Goal: Entertainment & Leisure: Consume media (video, audio)

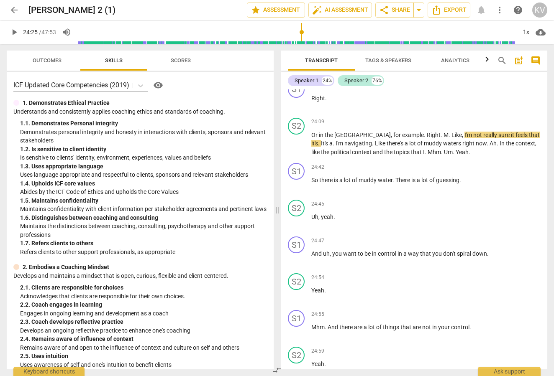
scroll to position [4726, 0]
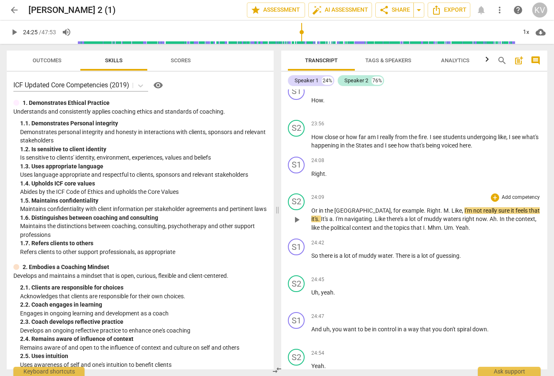
click at [297, 215] on span "play_arrow" at bounding box center [297, 220] width 10 height 10
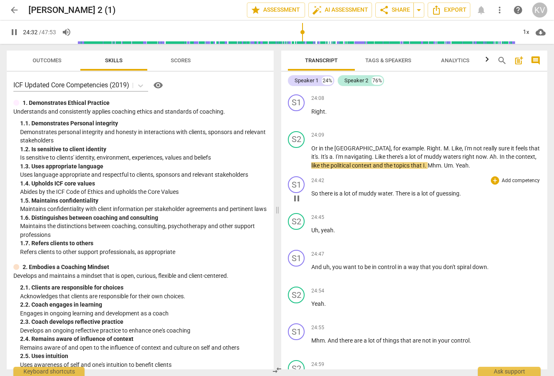
scroll to position [4853, 0]
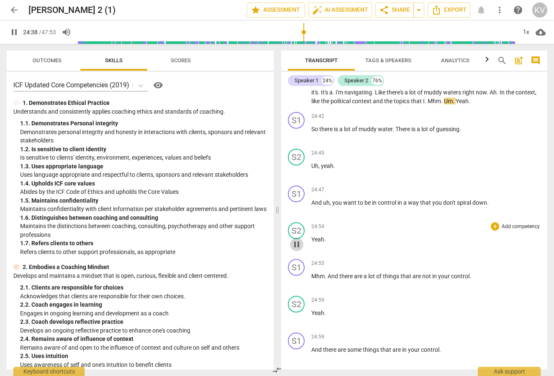
click at [296, 240] on span "pause" at bounding box center [297, 245] width 10 height 10
click at [296, 276] on span "play_arrow" at bounding box center [297, 281] width 10 height 10
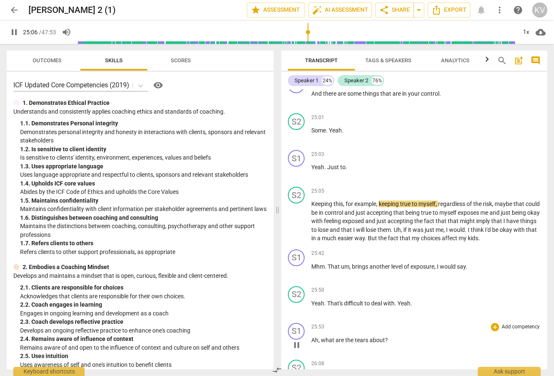
scroll to position [5125, 0]
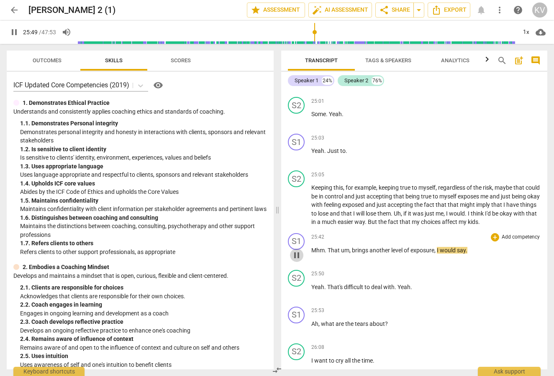
click at [297, 251] on span "pause" at bounding box center [297, 256] width 10 height 10
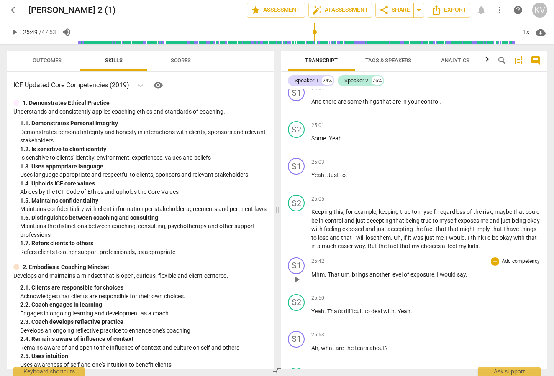
scroll to position [5124, 0]
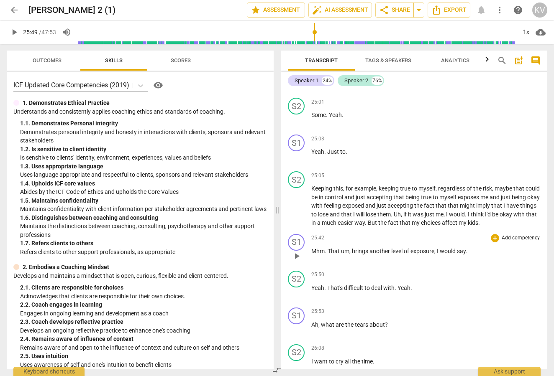
click at [297, 251] on span "play_arrow" at bounding box center [297, 256] width 10 height 10
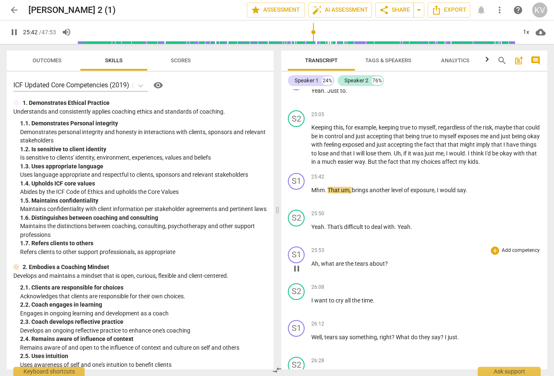
scroll to position [5209, 0]
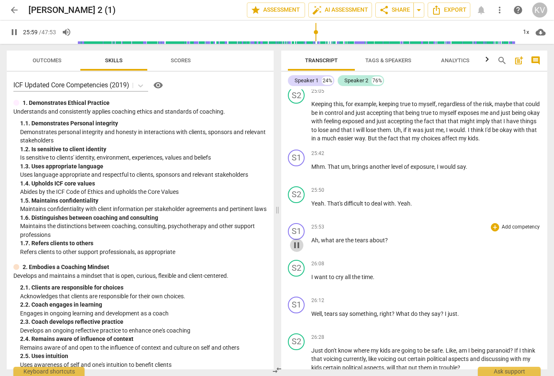
click at [298, 240] on span "pause" at bounding box center [297, 245] width 10 height 10
click at [298, 277] on span "play_arrow" at bounding box center [297, 282] width 10 height 10
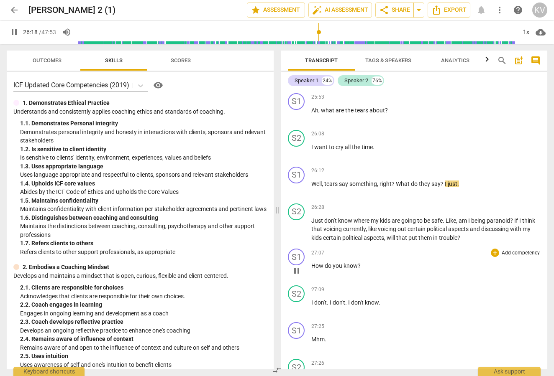
scroll to position [5340, 0]
click at [298, 265] on span "pause" at bounding box center [297, 270] width 10 height 10
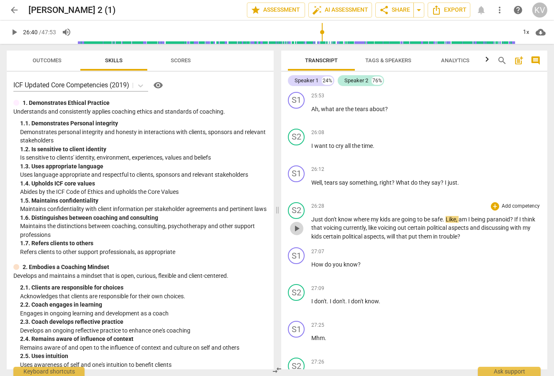
click at [298, 224] on span "play_arrow" at bounding box center [297, 229] width 10 height 10
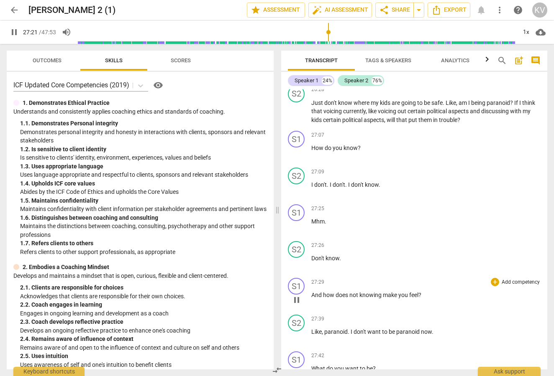
scroll to position [5510, 0]
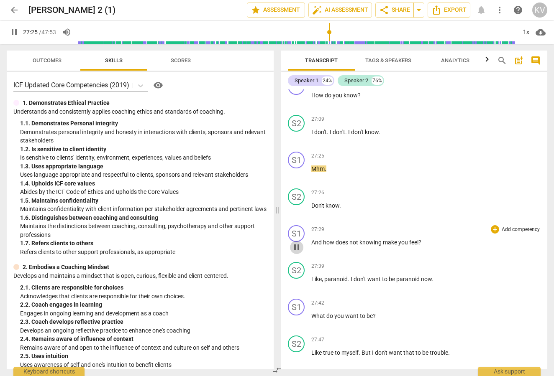
click at [297, 243] on span "pause" at bounding box center [297, 248] width 10 height 10
click at [297, 279] on span "play_arrow" at bounding box center [297, 284] width 10 height 10
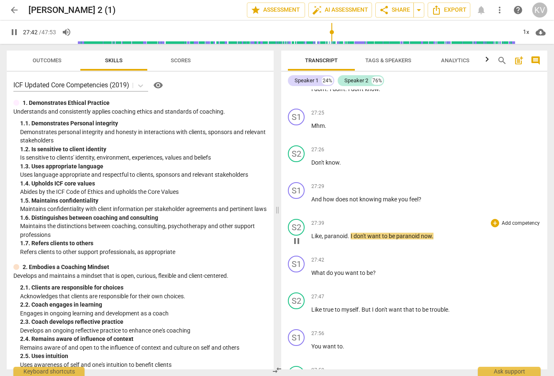
scroll to position [5553, 0]
click at [298, 273] on span "pause" at bounding box center [297, 278] width 10 height 10
click at [297, 310] on span "play_arrow" at bounding box center [297, 315] width 10 height 10
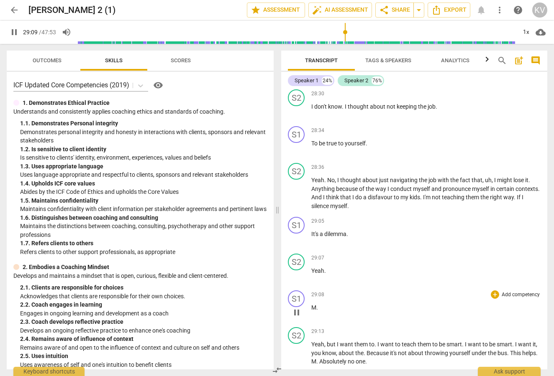
scroll to position [5904, 0]
click at [295, 307] on span "pause" at bounding box center [297, 312] width 10 height 10
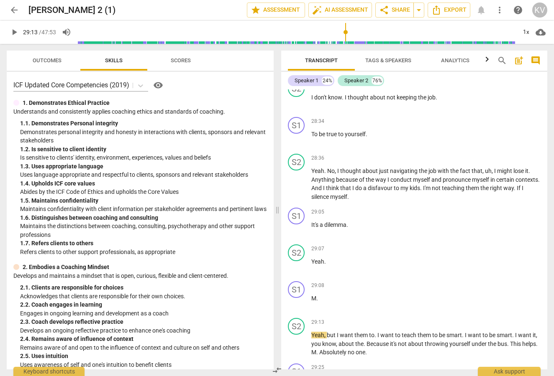
scroll to position [5975, 0]
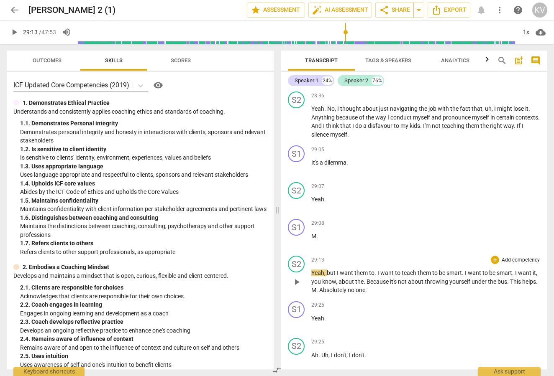
click at [296, 277] on span "play_arrow" at bounding box center [297, 282] width 10 height 10
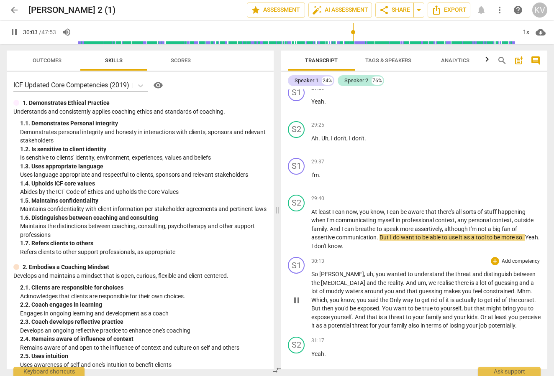
scroll to position [6227, 0]
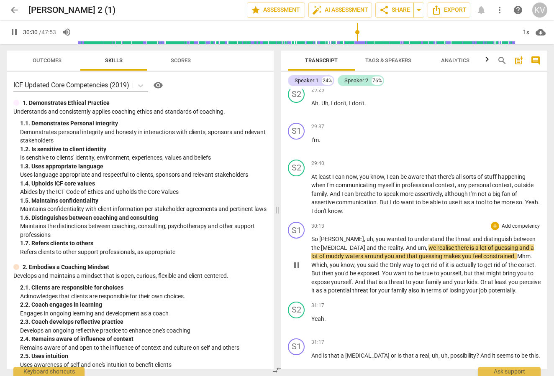
click at [294, 261] on span "pause" at bounding box center [297, 266] width 10 height 10
click at [294, 261] on span "play_arrow" at bounding box center [297, 266] width 10 height 10
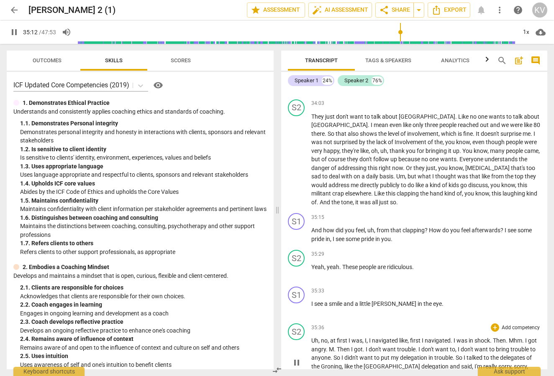
scroll to position [7024, 0]
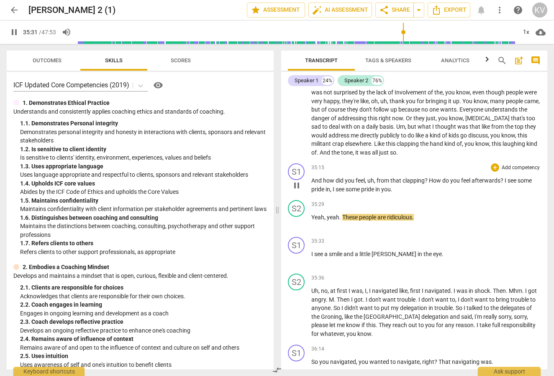
click at [295, 181] on span "pause" at bounding box center [297, 186] width 10 height 10
click at [298, 254] on span "play_arrow" at bounding box center [297, 259] width 10 height 10
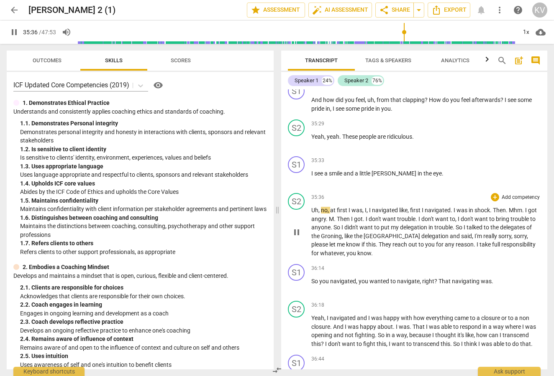
scroll to position [7137, 0]
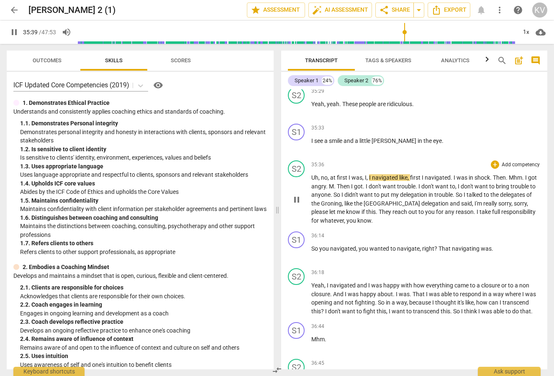
click at [297, 195] on span "pause" at bounding box center [297, 200] width 10 height 10
type input "2140"
